Goal: Information Seeking & Learning: Learn about a topic

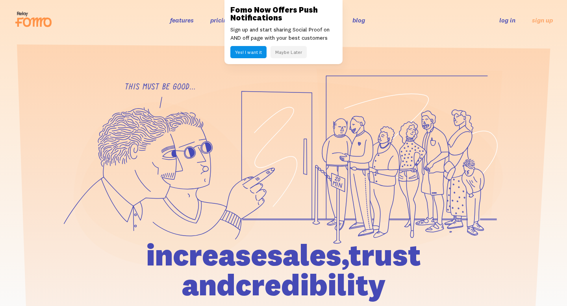
click at [360, 19] on link "blog" at bounding box center [358, 20] width 13 height 8
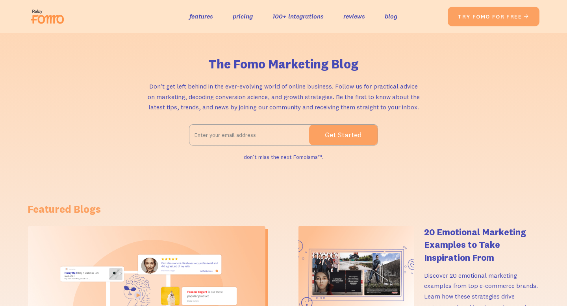
click at [258, 139] on input "Email Form 2" at bounding box center [249, 135] width 120 height 20
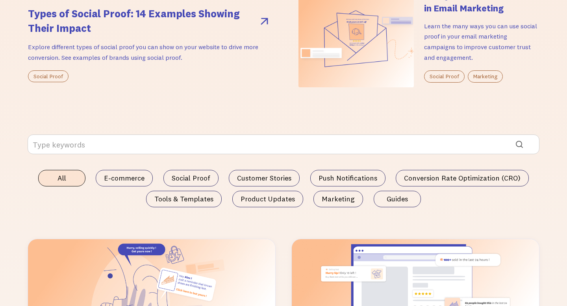
scroll to position [408, 0]
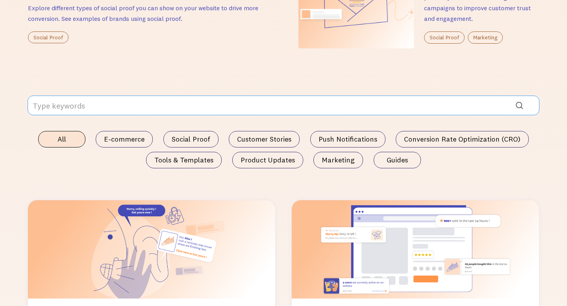
click at [204, 104] on input "Email Form" at bounding box center [284, 106] width 512 height 20
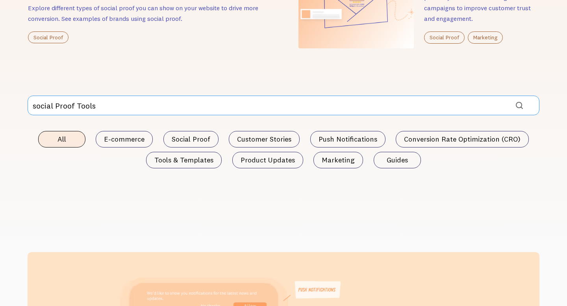
click input "Submit" at bounding box center [0, 0] width 0 height 0
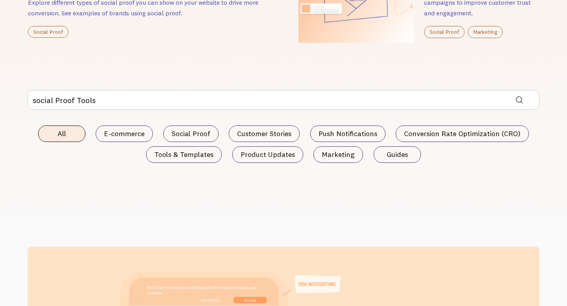
scroll to position [404, 0]
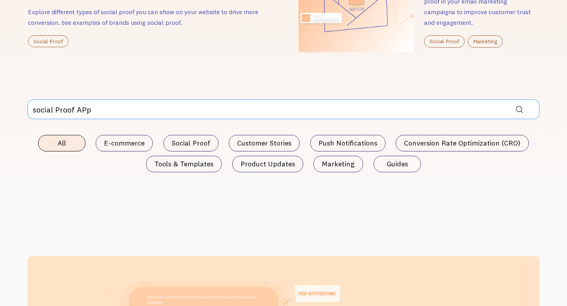
click input "Submit" at bounding box center [0, 0] width 0 height 0
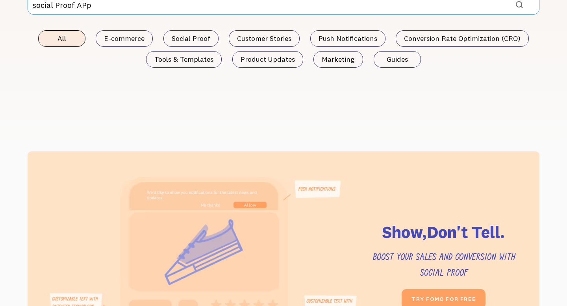
scroll to position [496, 0]
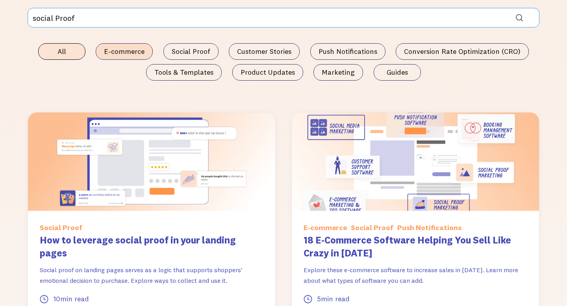
type input "social Proof"
click input "Submit" at bounding box center [0, 0] width 0 height 0
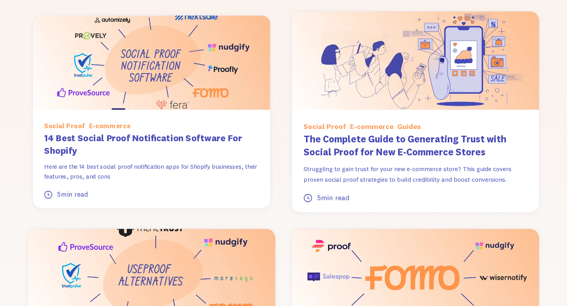
scroll to position [826, 0]
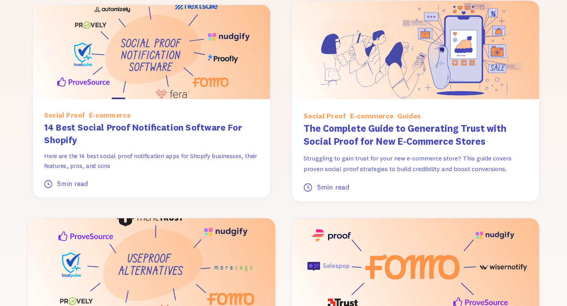
click at [100, 125] on h3 "14 Best Social Proof Notification Software For Shopify" at bounding box center [151, 134] width 215 height 26
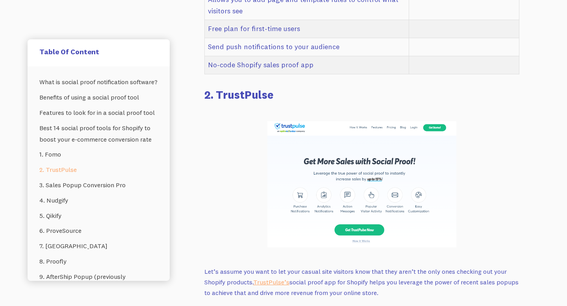
scroll to position [1808, 0]
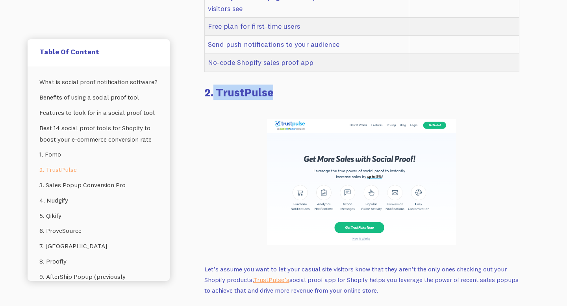
drag, startPoint x: 279, startPoint y: 69, endPoint x: 213, endPoint y: 69, distance: 65.4
click at [213, 85] on h3 "2. TrustPulse" at bounding box center [361, 92] width 315 height 15
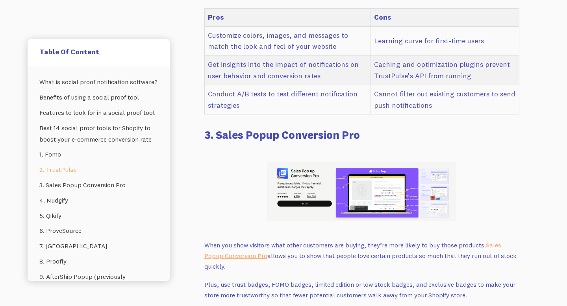
scroll to position [2304, 0]
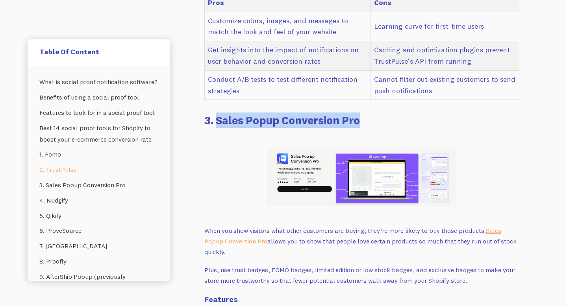
drag, startPoint x: 215, startPoint y: 88, endPoint x: 383, endPoint y: 86, distance: 168.5
click at [383, 113] on h3 "3. Sales Popup Conversion Pro" at bounding box center [361, 120] width 315 height 15
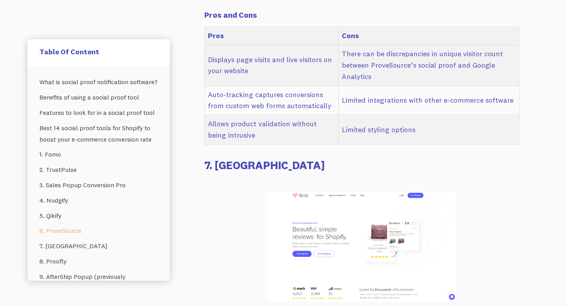
scroll to position [3910, 0]
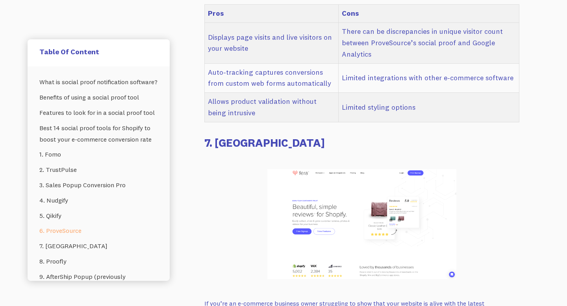
click at [220, 135] on h3 "7. Fera" at bounding box center [361, 142] width 315 height 15
drag, startPoint x: 213, startPoint y: 107, endPoint x: 302, endPoint y: 111, distance: 89.0
click at [302, 135] on h3 "7. Fera" at bounding box center [361, 142] width 315 height 15
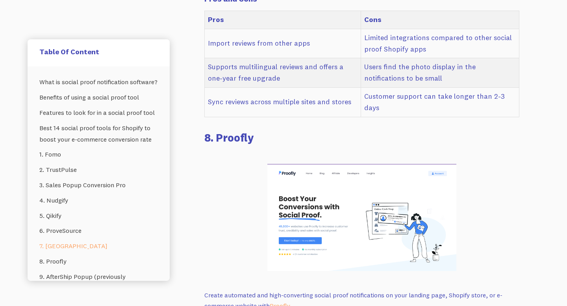
scroll to position [4364, 0]
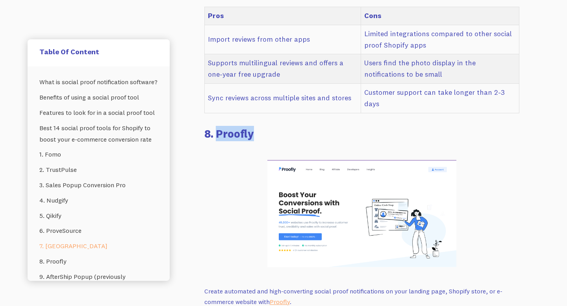
drag, startPoint x: 215, startPoint y: 97, endPoint x: 270, endPoint y: 96, distance: 54.3
click at [270, 126] on h3 "8. Proofly" at bounding box center [361, 133] width 315 height 15
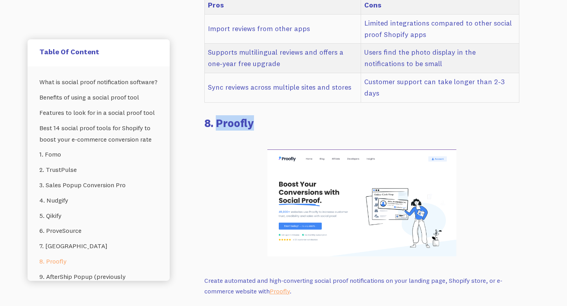
scroll to position [4352, 0]
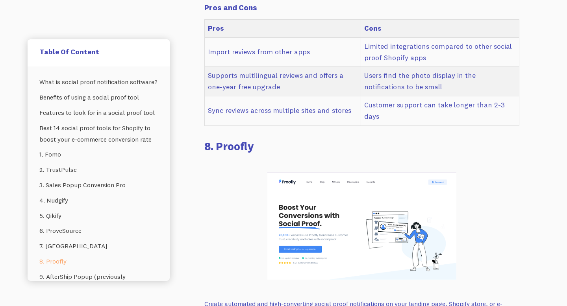
click at [217, 139] on h3 "8. Proofly" at bounding box center [361, 146] width 315 height 15
drag, startPoint x: 217, startPoint y: 114, endPoint x: 267, endPoint y: 114, distance: 50.0
click at [267, 139] on h3 "8. Proofly" at bounding box center [361, 146] width 315 height 15
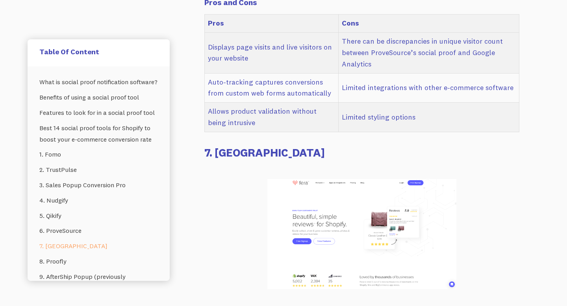
scroll to position [3889, 0]
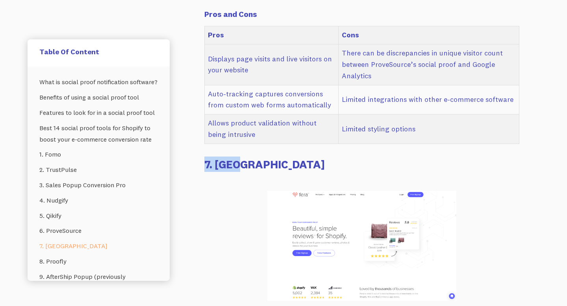
drag, startPoint x: 202, startPoint y: 135, endPoint x: 286, endPoint y: 131, distance: 84.8
click at [286, 131] on div "If you search for the best Shopify social proof marketing software, you will be…" at bounding box center [362, 97] width 334 height 7580
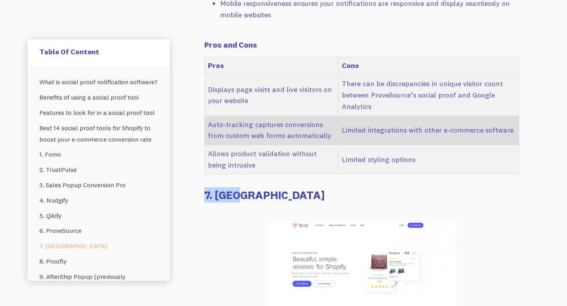
scroll to position [3836, 0]
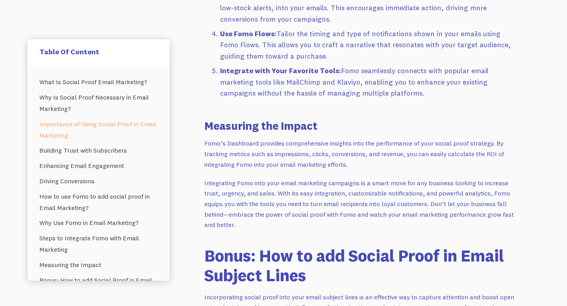
scroll to position [2218, 0]
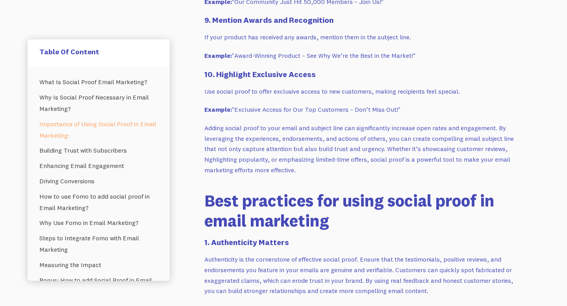
click at [343, 152] on p "Adding social proof to your email and subject line can significantly increase o…" at bounding box center [361, 149] width 315 height 52
